Goal: Task Accomplishment & Management: Manage account settings

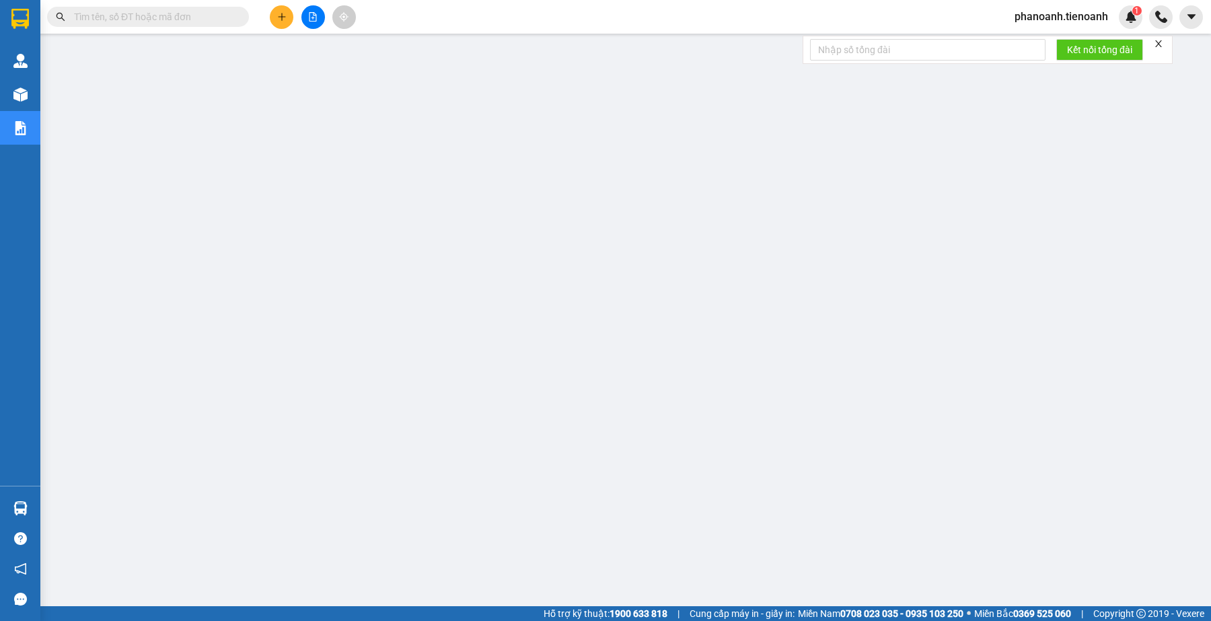
click at [135, 13] on input "text" at bounding box center [153, 16] width 159 height 15
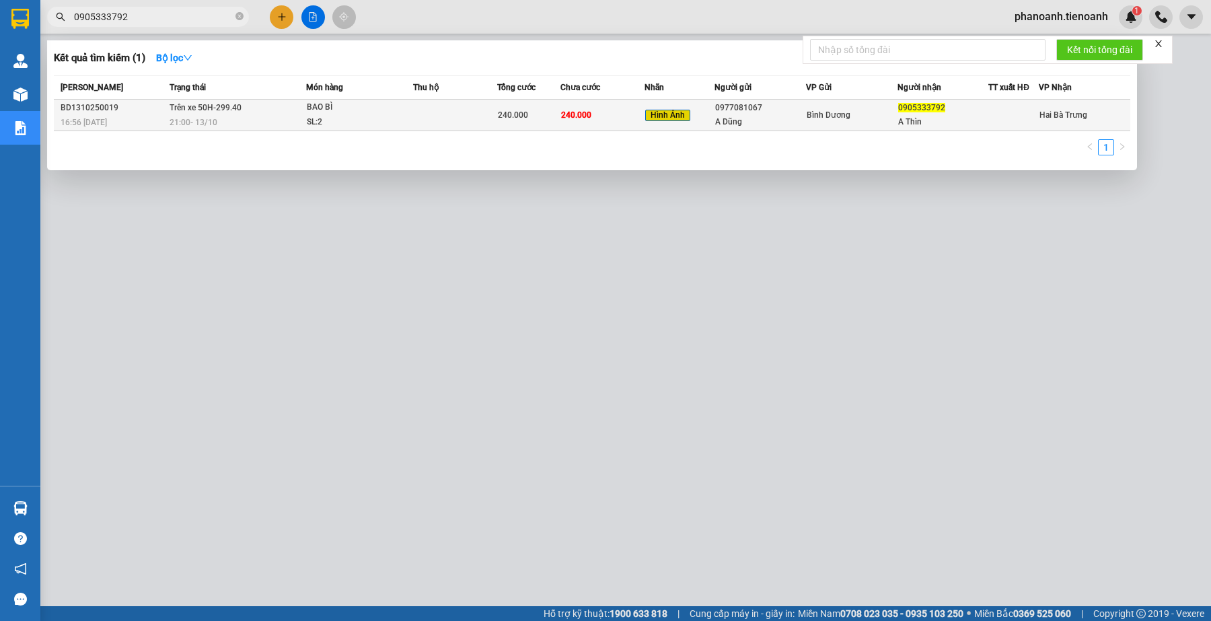
type input "0905333792"
click at [682, 130] on td "Hình Ảnh" at bounding box center [679, 116] width 70 height 32
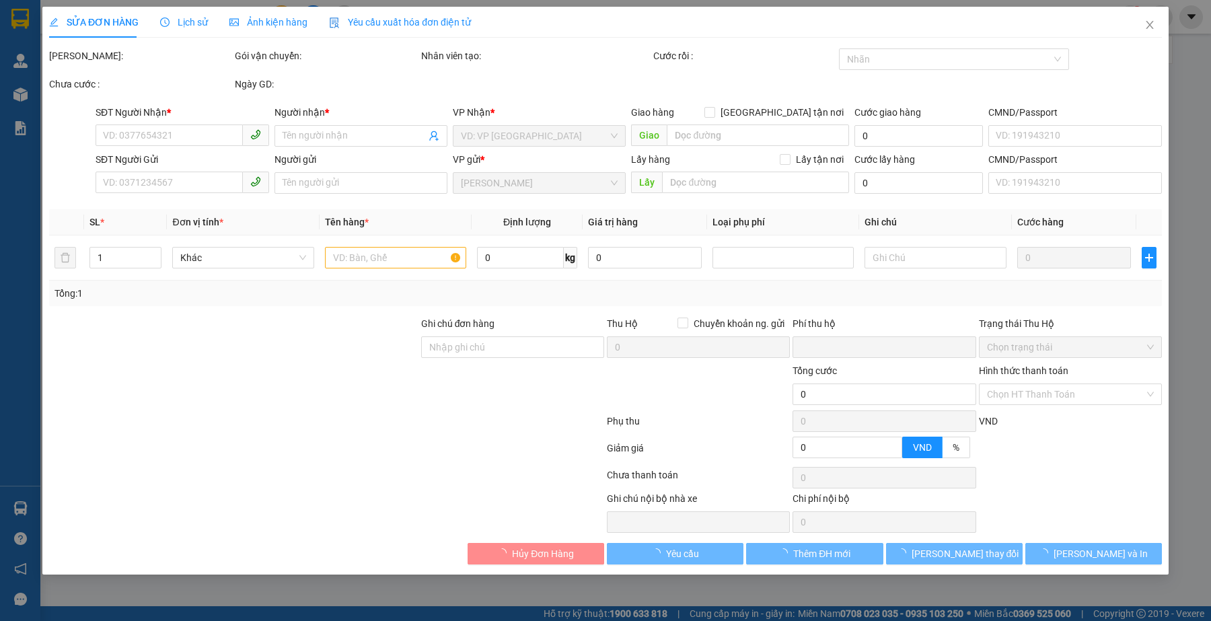
click at [194, 28] on div "Lịch sử" at bounding box center [184, 22] width 48 height 15
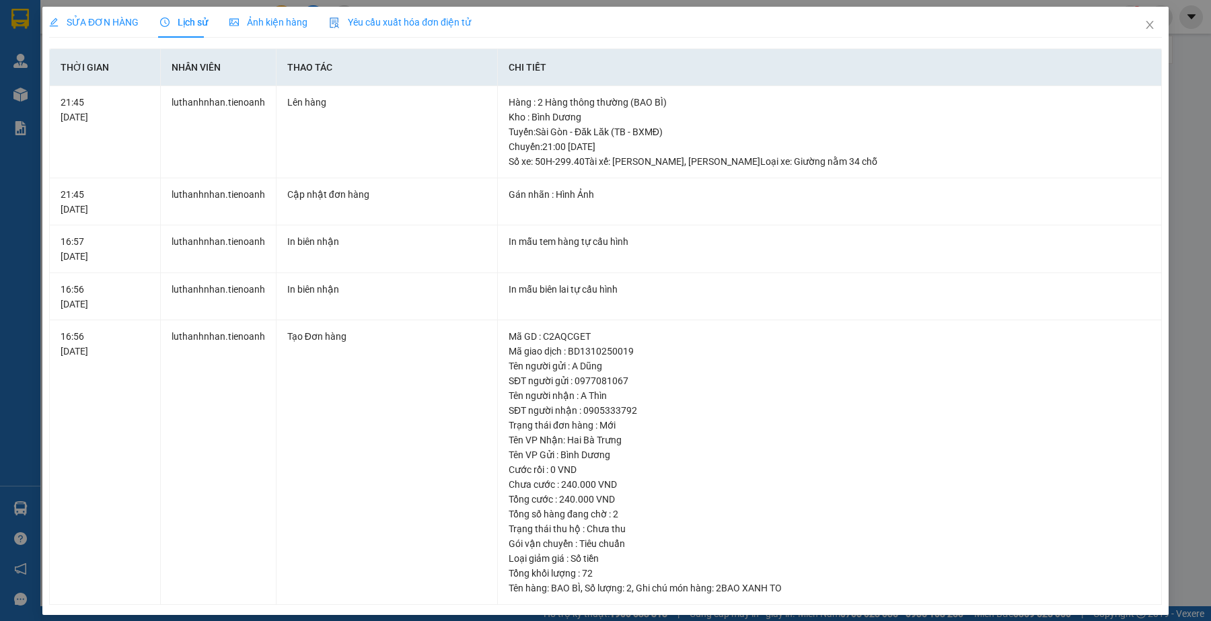
click at [96, 18] on span "SỬA ĐƠN HÀNG" at bounding box center [93, 22] width 89 height 11
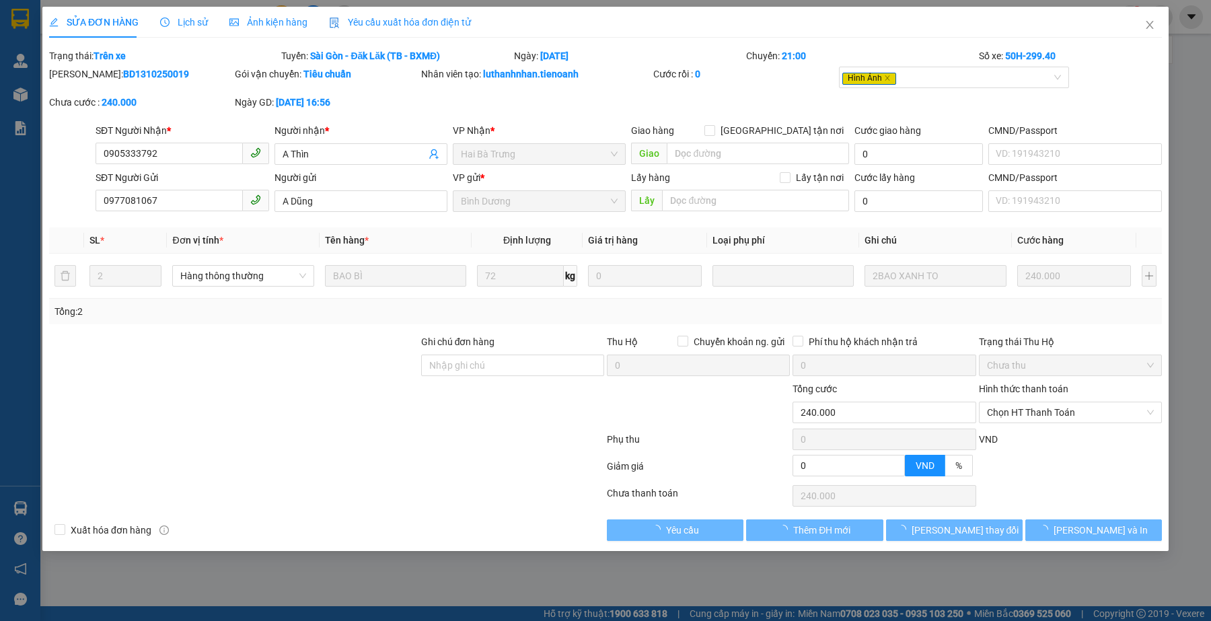
type input "0905333792"
type input "A Thìn"
type input "0977081067"
type input "A Dũng"
type input "0"
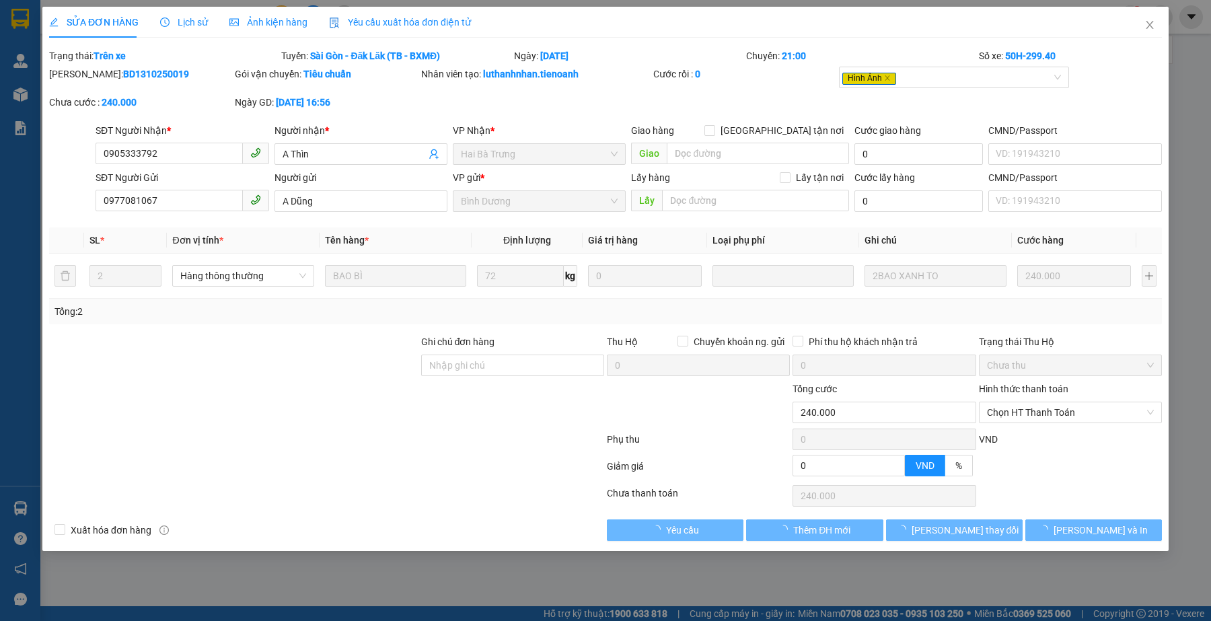
type input "240.000"
